Goal: Connect with others: Connect with others

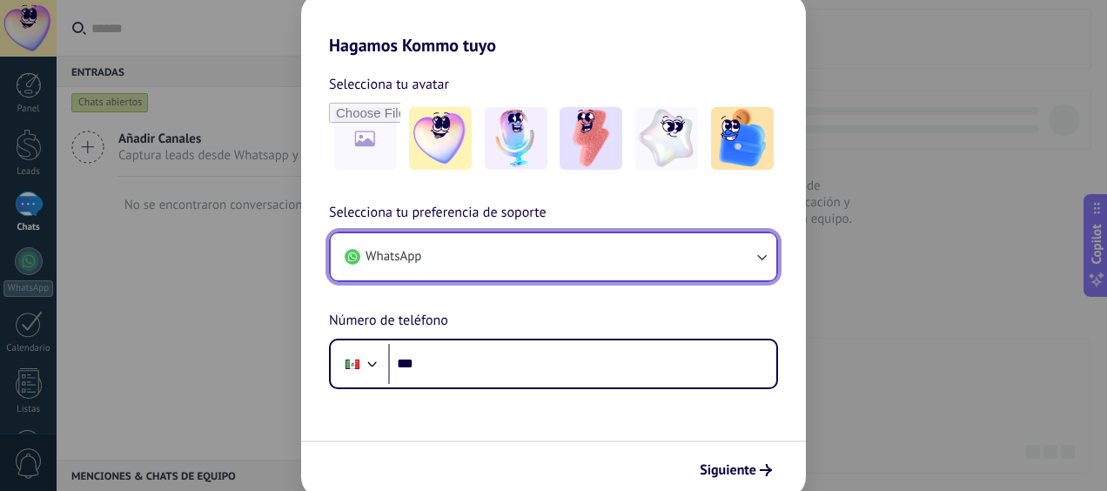
click at [448, 258] on button "WhatsApp" at bounding box center [554, 256] width 446 height 47
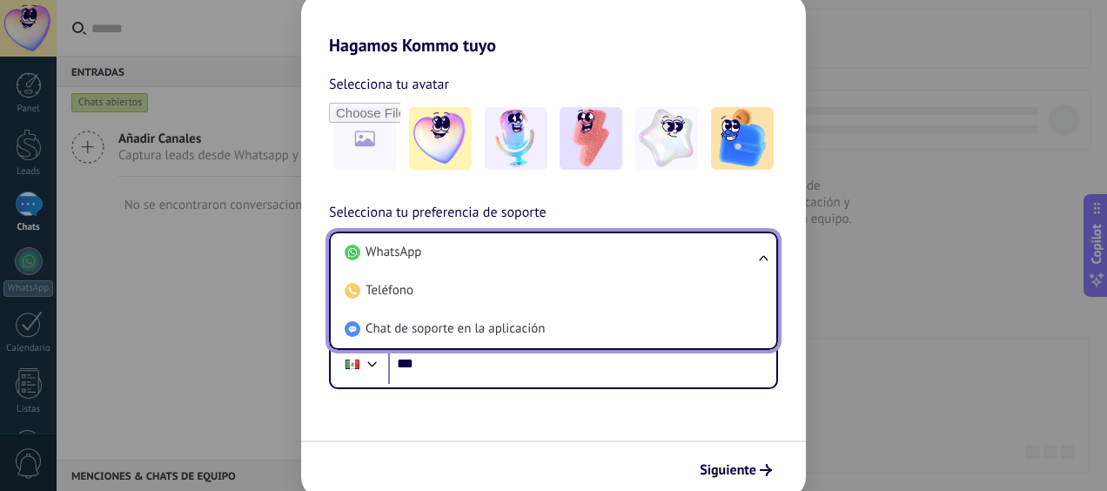
click at [448, 258] on li "WhatsApp" at bounding box center [550, 252] width 425 height 38
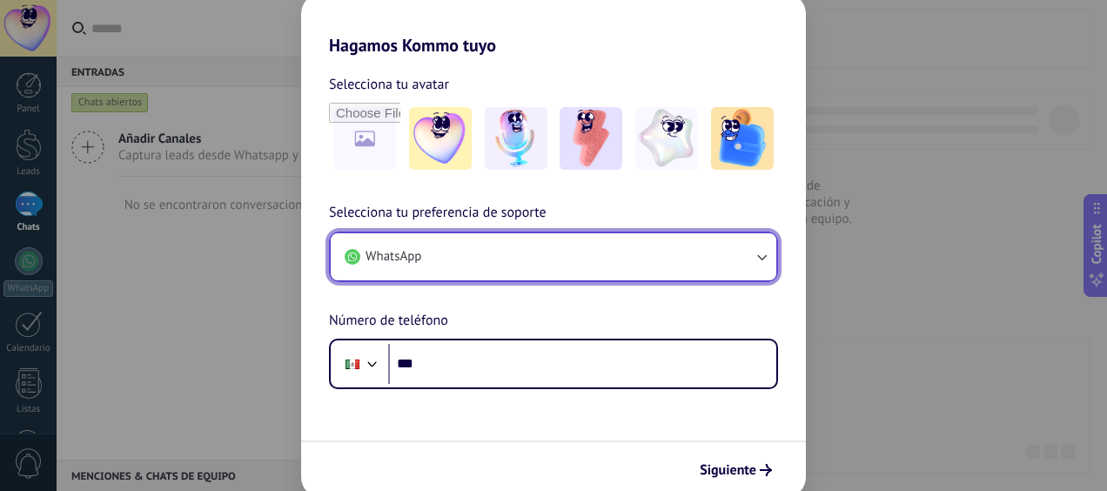
click at [448, 258] on button "WhatsApp" at bounding box center [554, 256] width 446 height 47
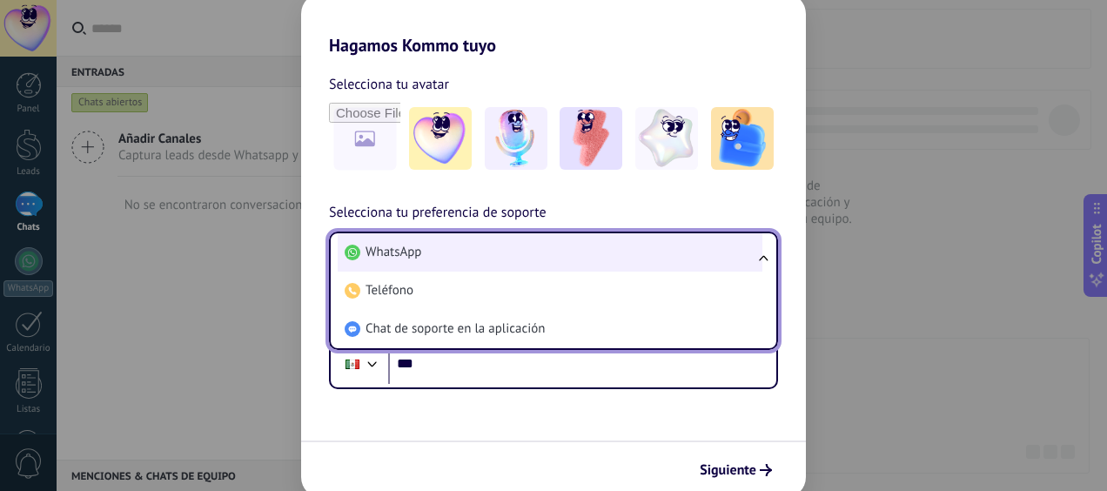
click at [446, 260] on li "WhatsApp" at bounding box center [550, 252] width 425 height 38
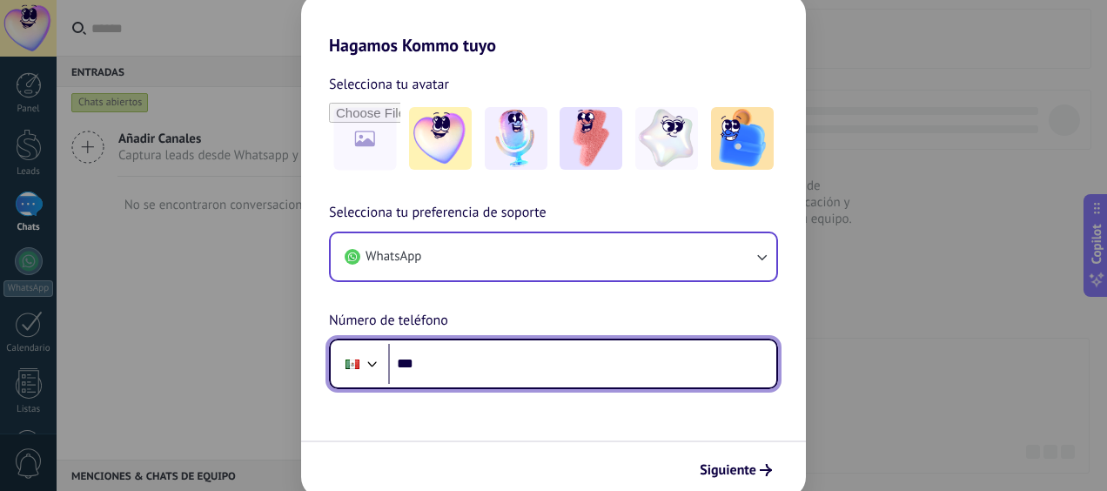
click at [437, 361] on input "***" at bounding box center [582, 364] width 388 height 40
type input "**********"
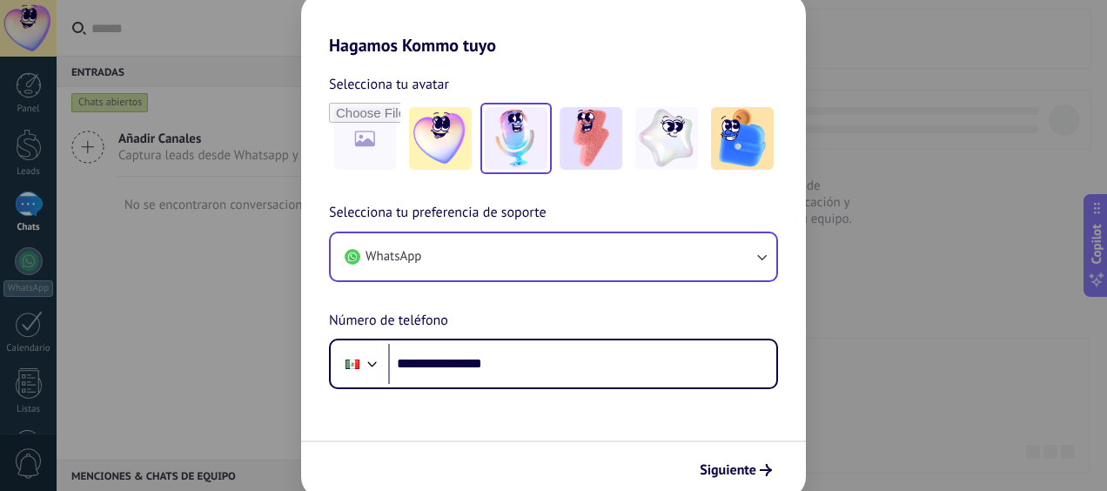
click at [507, 145] on img at bounding box center [516, 138] width 63 height 63
click at [717, 480] on button "Siguiente" at bounding box center [736, 470] width 88 height 30
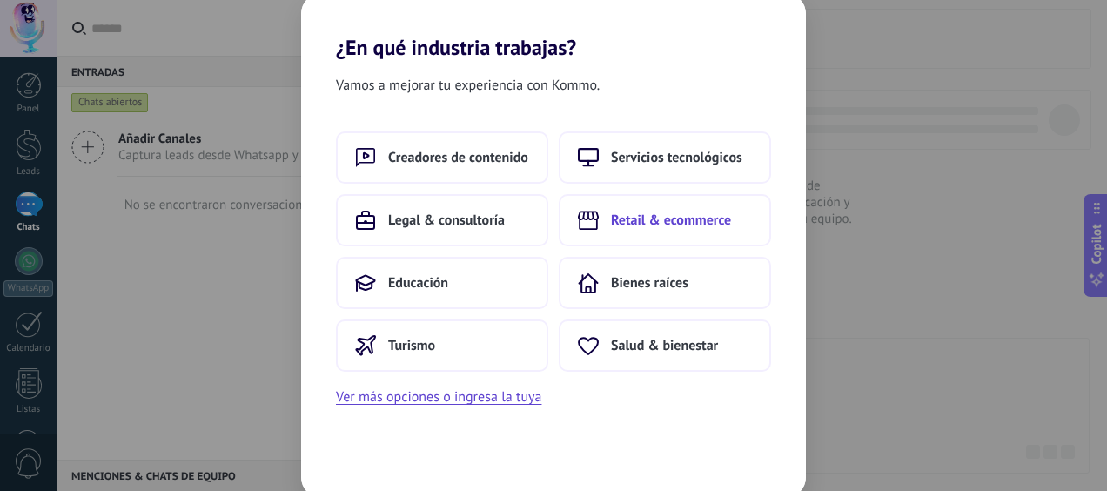
click at [620, 221] on span "Retail & ecommerce" at bounding box center [671, 219] width 120 height 17
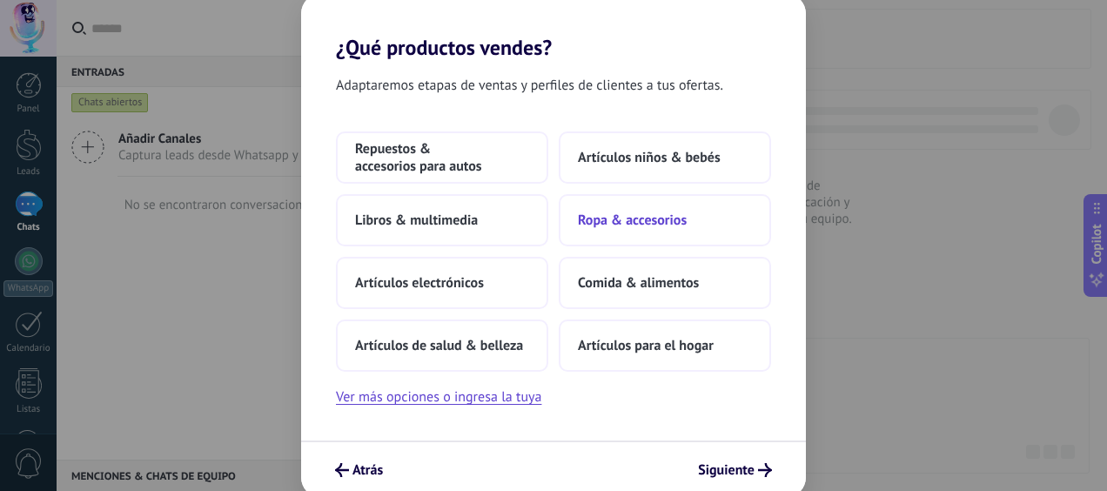
click at [637, 223] on span "Ropa & accesorios" at bounding box center [632, 219] width 109 height 17
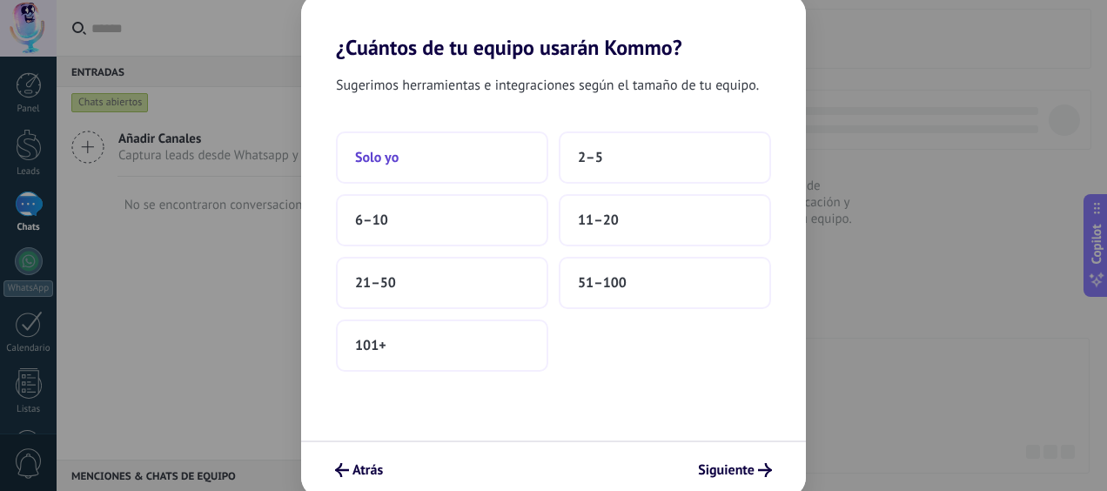
click at [484, 165] on button "Solo yo" at bounding box center [442, 157] width 212 height 52
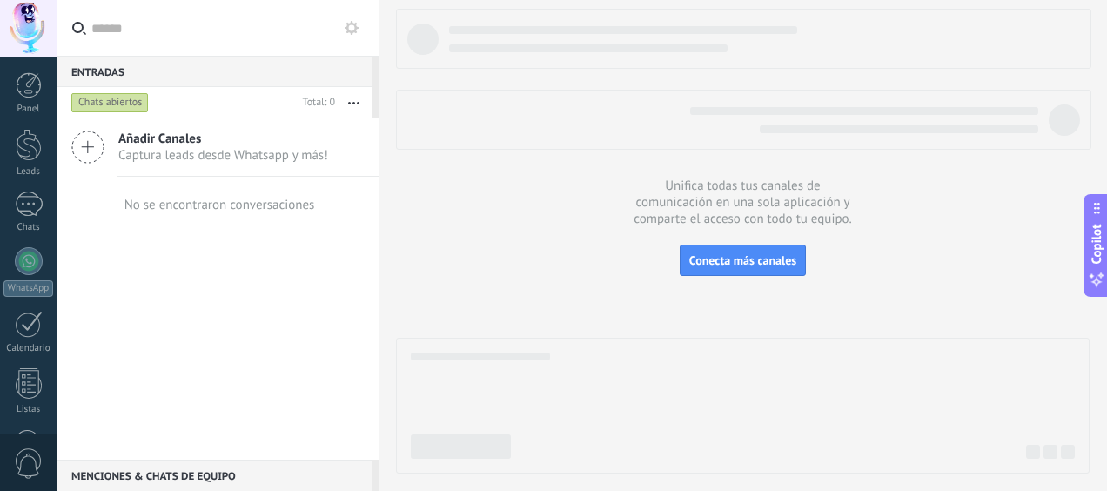
scroll to position [232, 0]
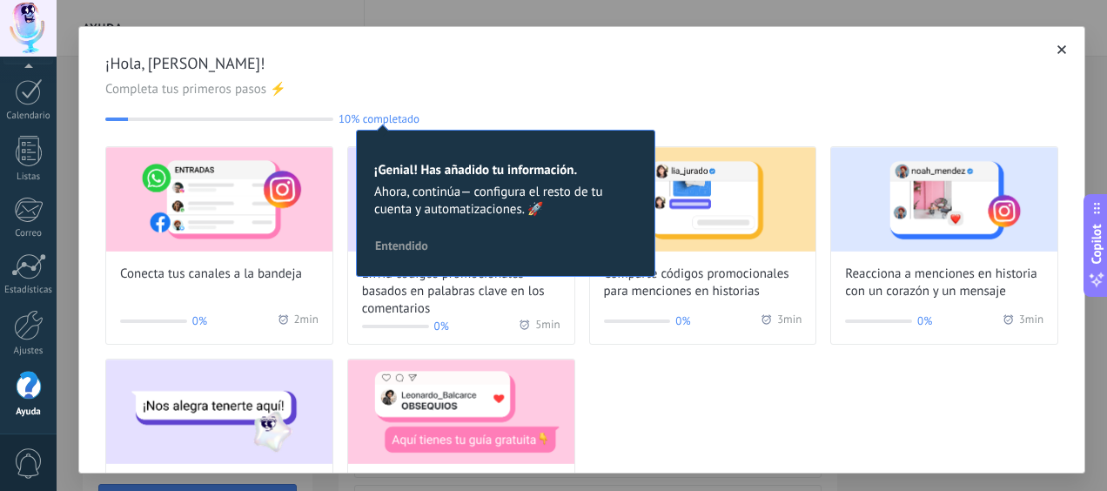
click at [412, 247] on span "Entendido" at bounding box center [401, 245] width 53 height 12
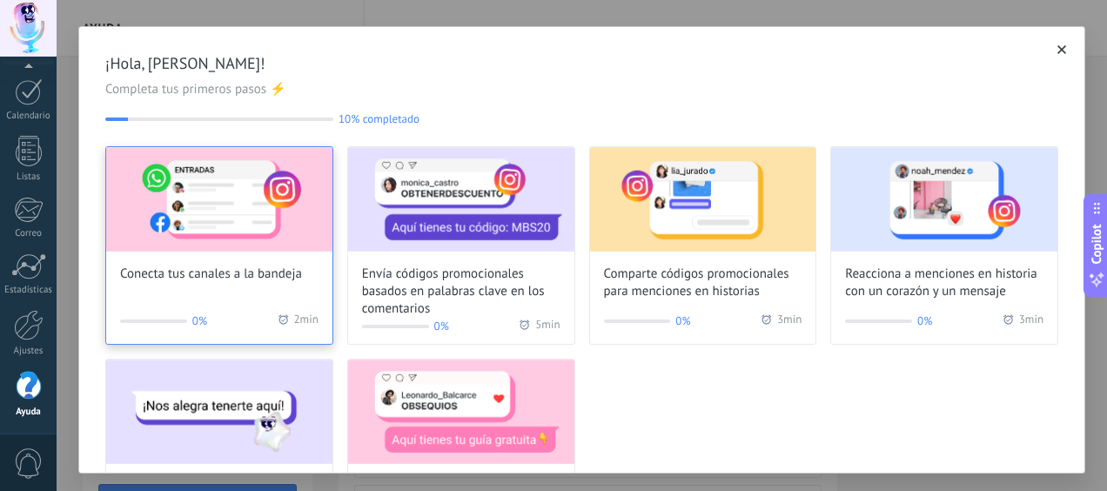
click at [222, 284] on div "Conecta tus canales a la bandeja 0% 2 min" at bounding box center [219, 245] width 228 height 198
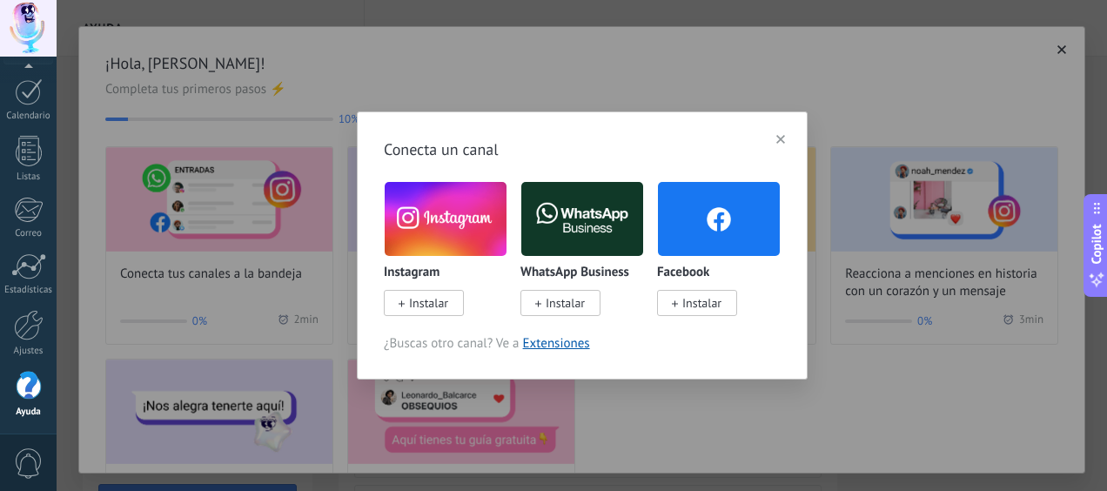
click at [424, 296] on span "Instalar" at bounding box center [428, 303] width 39 height 16
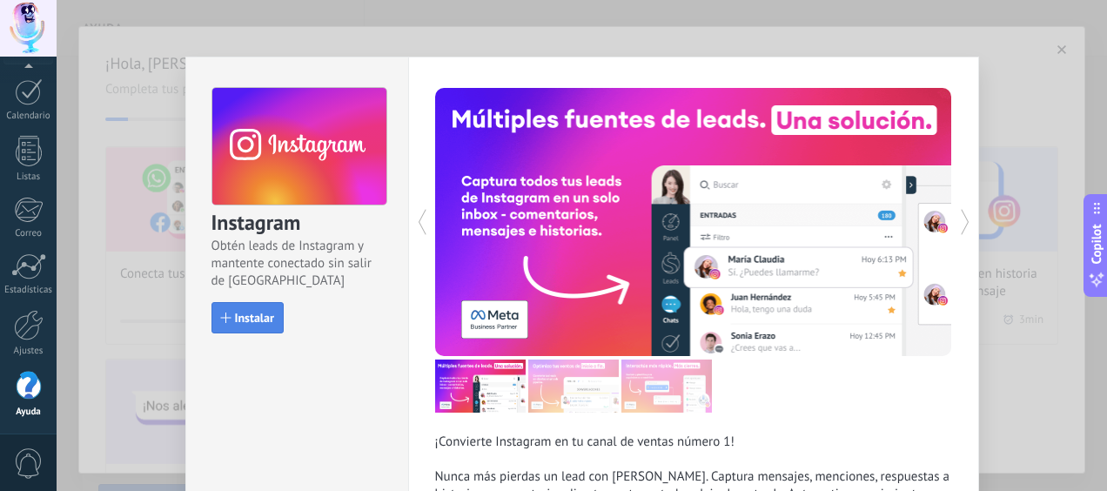
click at [247, 302] on button "Instalar" at bounding box center [247, 317] width 72 height 31
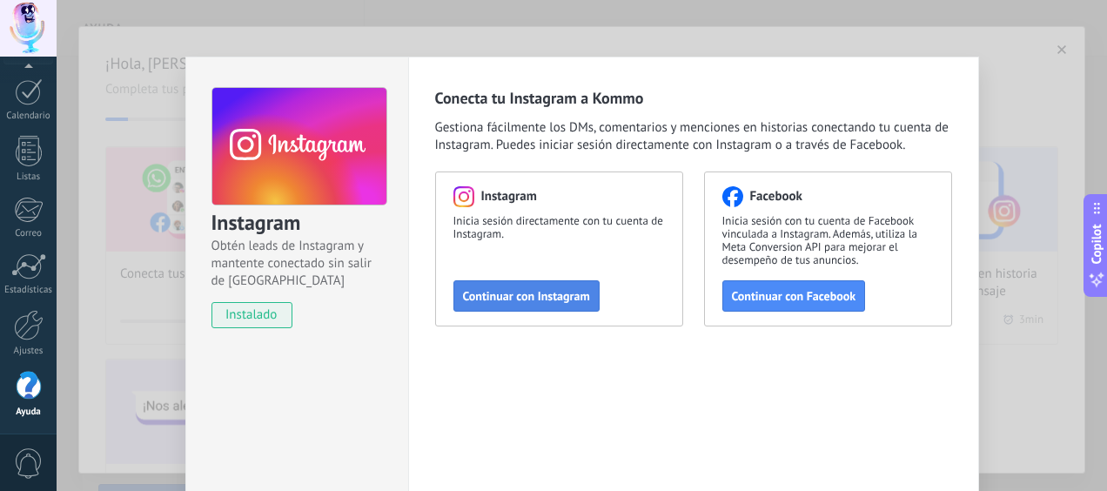
click at [516, 298] on span "Continuar con Instagram" at bounding box center [526, 296] width 127 height 12
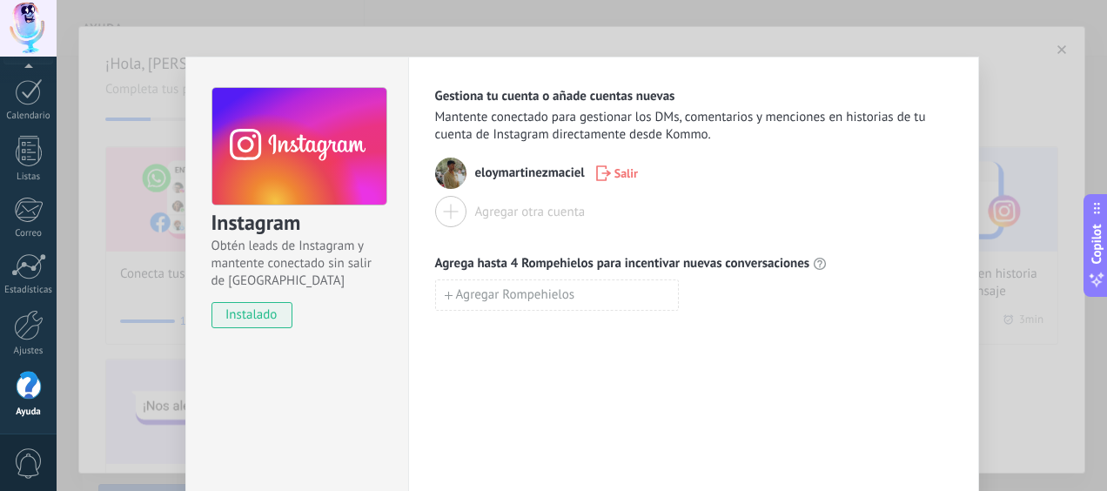
click at [449, 210] on div at bounding box center [450, 211] width 31 height 31
drag, startPoint x: 515, startPoint y: 294, endPoint x: 689, endPoint y: 238, distance: 183.0
click at [689, 238] on div "Gestiona tu cuenta o añade cuentas nuevas Mantente conectado para gestionar los…" at bounding box center [693, 199] width 517 height 223
click at [605, 167] on icon "button" at bounding box center [603, 173] width 15 height 16
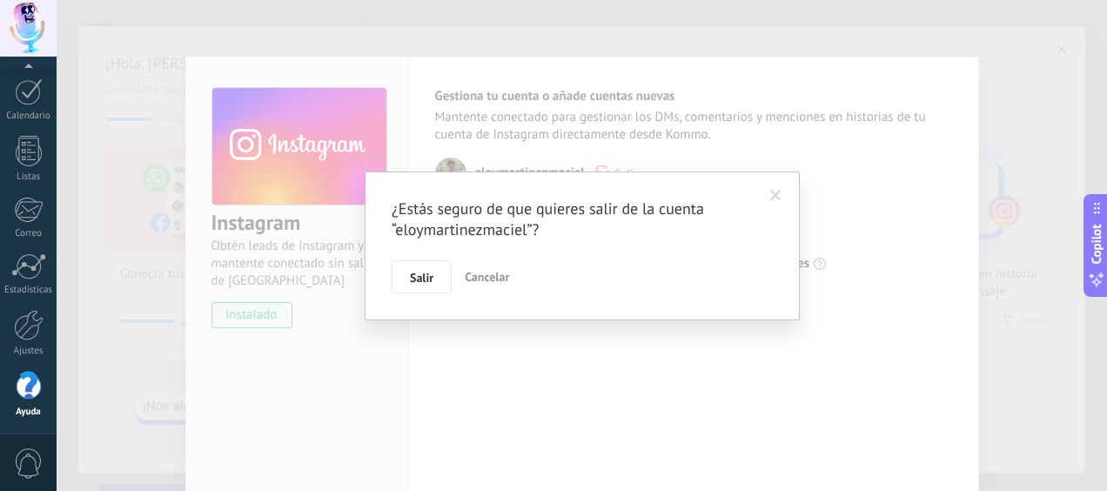
click at [436, 258] on div "¿Estás seguro de que quieres salir de la cuenta “eloymartinezmaciel”? Salir Can…" at bounding box center [582, 245] width 381 height 95
click at [429, 278] on span "Salir" at bounding box center [421, 278] width 23 height 12
